Goal: Transaction & Acquisition: Purchase product/service

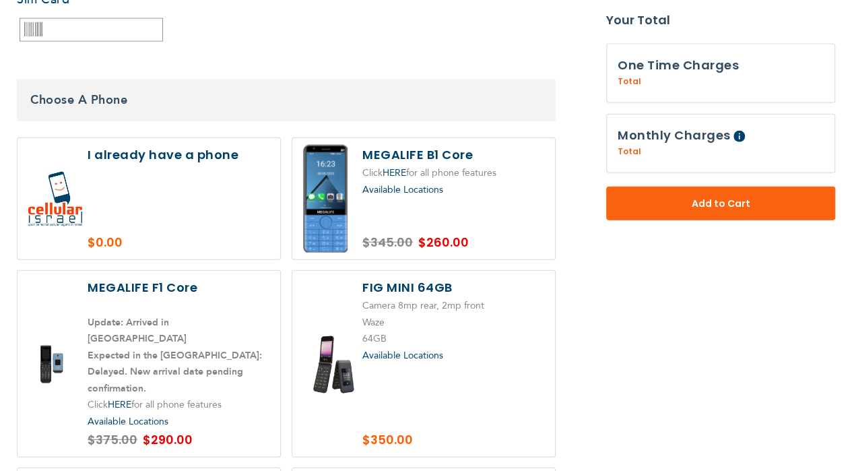
scroll to position [1537, 0]
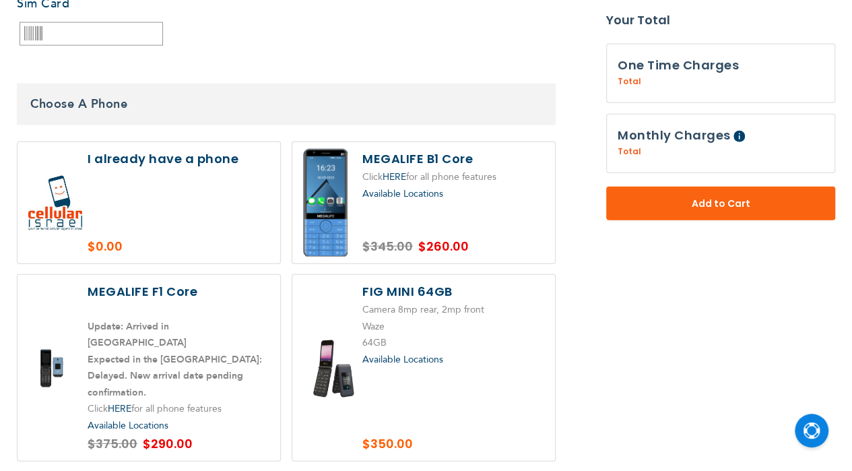
click at [419, 186] on div "Available Locations -- Select Version -- Version 1. Talk - Voice only, no texti…" at bounding box center [453, 194] width 182 height 17
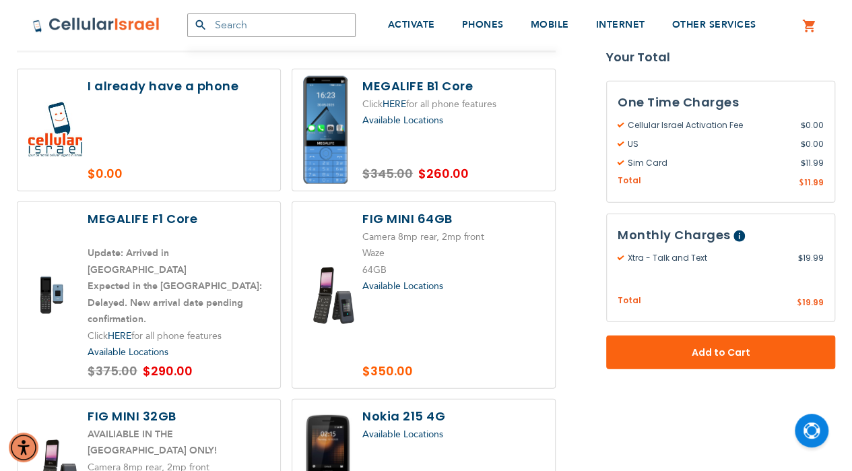
scroll to position [1412, 0]
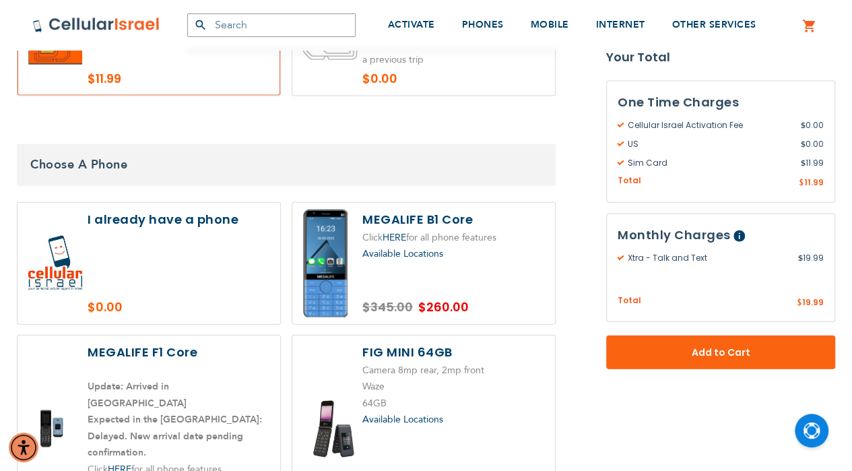
click at [376, 203] on label at bounding box center [423, 263] width 263 height 121
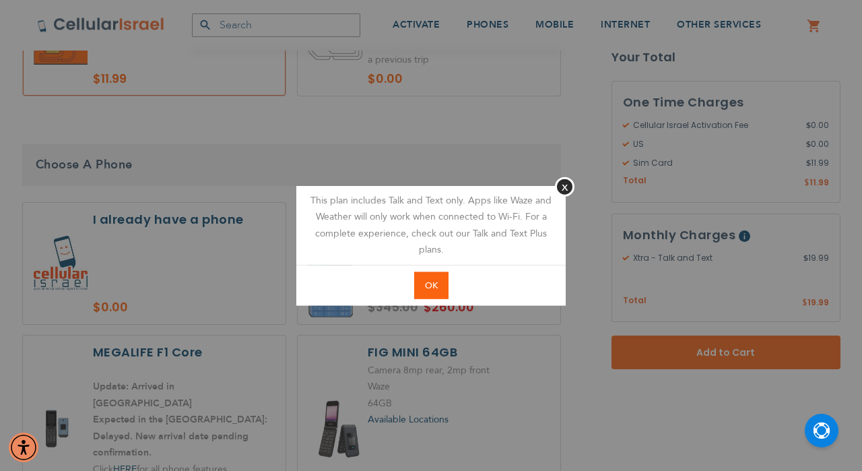
click at [435, 281] on span "OK" at bounding box center [431, 285] width 13 height 12
radio input "true"
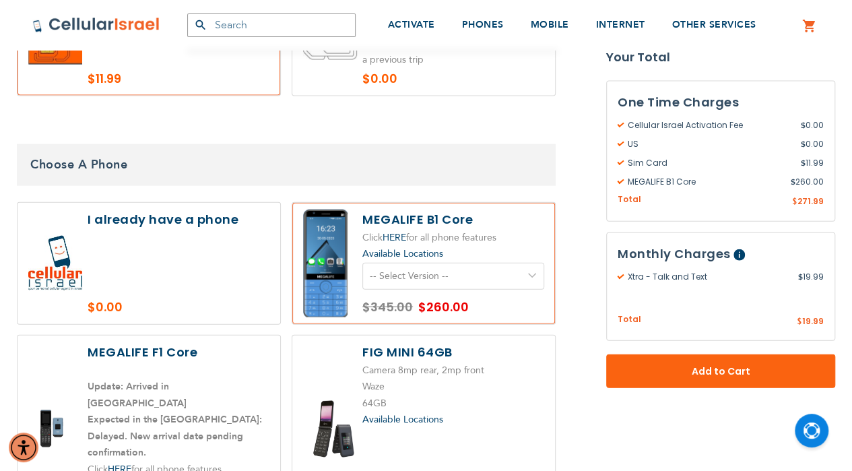
click at [493, 263] on select "-- Select Version -- Version 1. Talk - Voice only, no texting Version 2. Text -…" at bounding box center [453, 276] width 182 height 27
select select "5641"
click at [362, 263] on select "-- Select Version -- Version 1. Talk - Voice only, no texting Version 2. Text -…" at bounding box center [453, 276] width 182 height 27
click at [496, 263] on select "-- Select Version -- Version 1. Talk - Voice only, no texting Version 2. Text -…" at bounding box center [453, 276] width 182 height 27
